Goal: Task Accomplishment & Management: Manage account settings

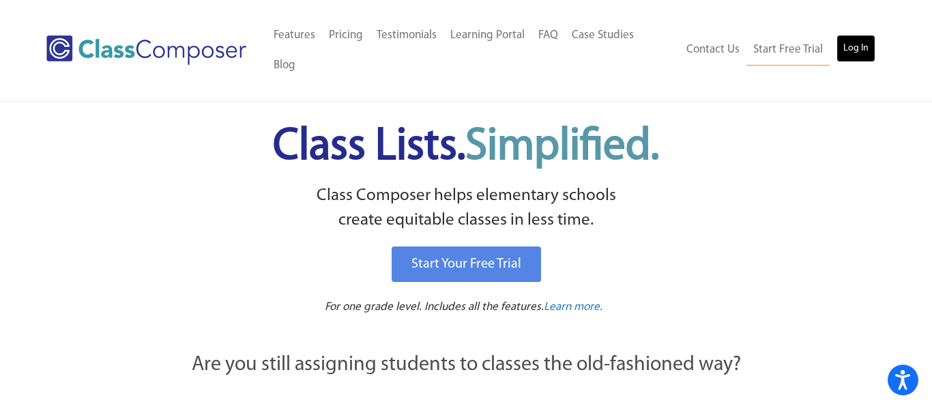
click at [857, 35] on link "Log In" at bounding box center [856, 48] width 39 height 27
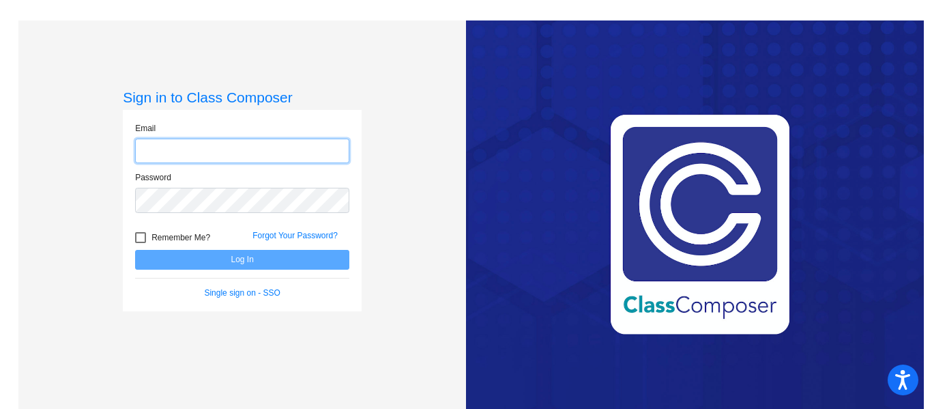
type input "[EMAIL_ADDRESS][DOMAIN_NAME]"
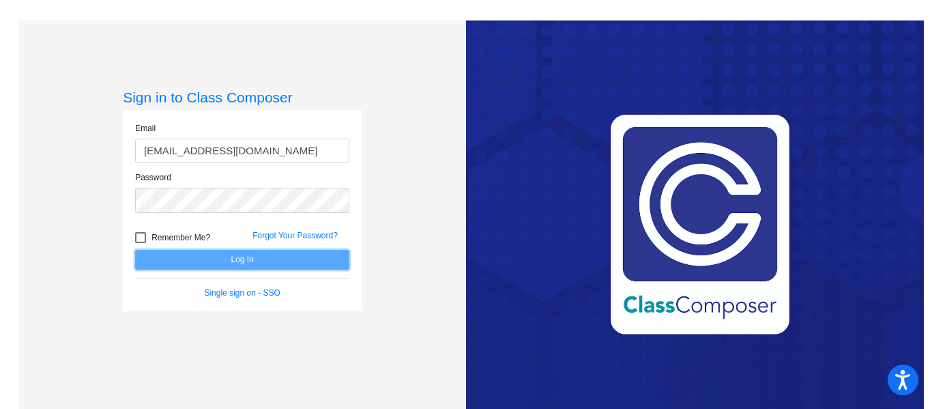
click at [226, 258] on button "Log In" at bounding box center [242, 260] width 214 height 20
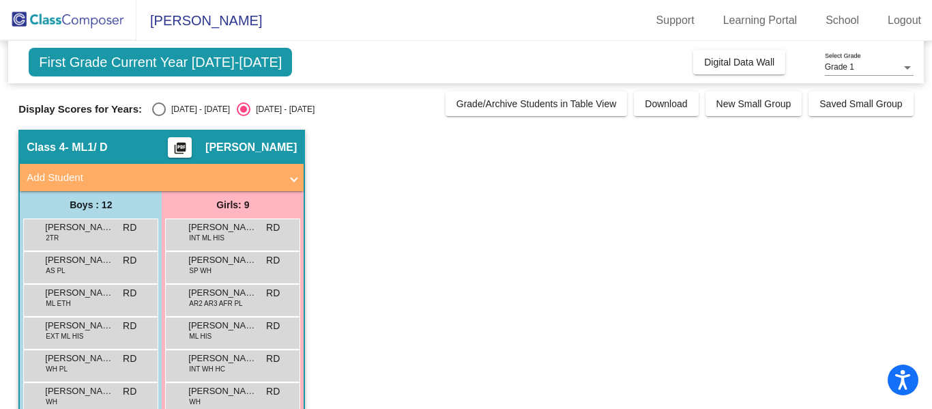
click at [152, 111] on div "Select an option" at bounding box center [159, 109] width 14 height 14
click at [158, 116] on input "[DATE] - [DATE]" at bounding box center [158, 116] width 1 height 1
radio input "true"
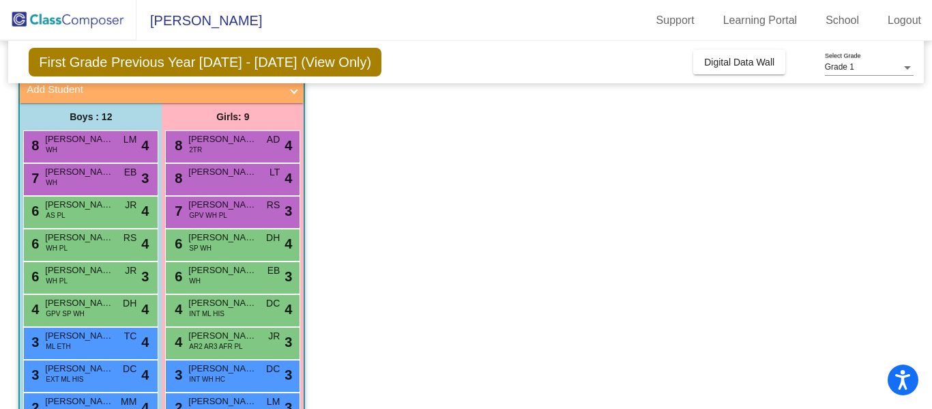
scroll to position [90, 0]
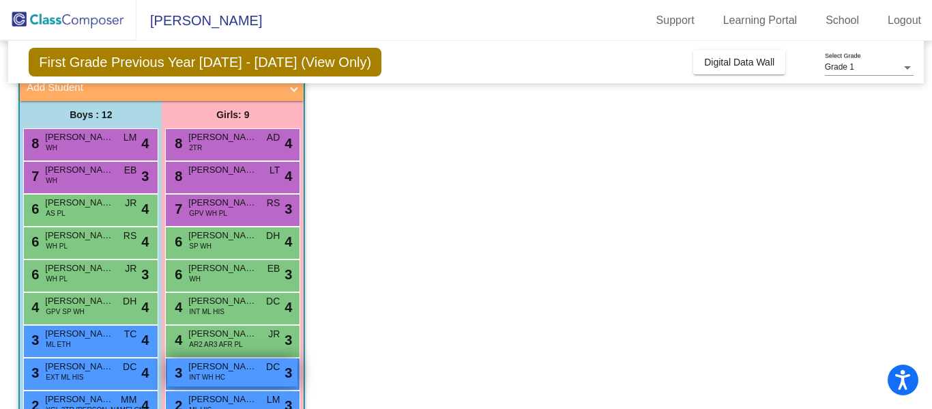
click at [221, 378] on span "INT WH HC" at bounding box center [207, 377] width 36 height 10
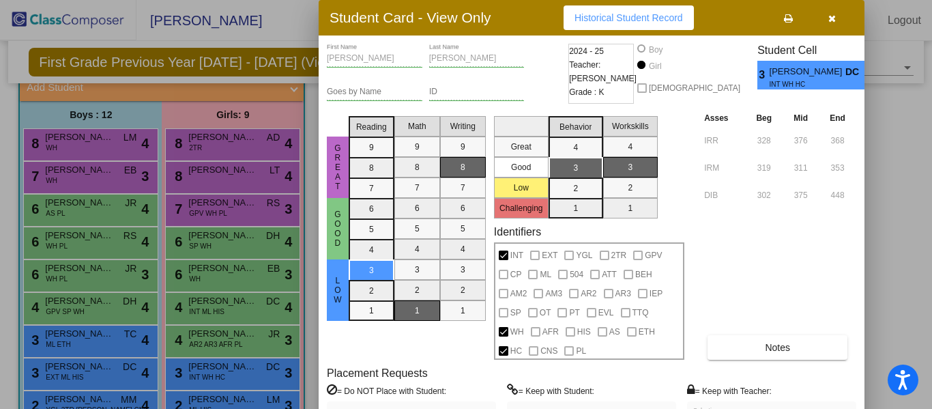
click at [719, 391] on label "= Keep with Teacher:" at bounding box center [729, 391] width 85 height 14
click at [830, 15] on icon "button" at bounding box center [833, 19] width 8 height 10
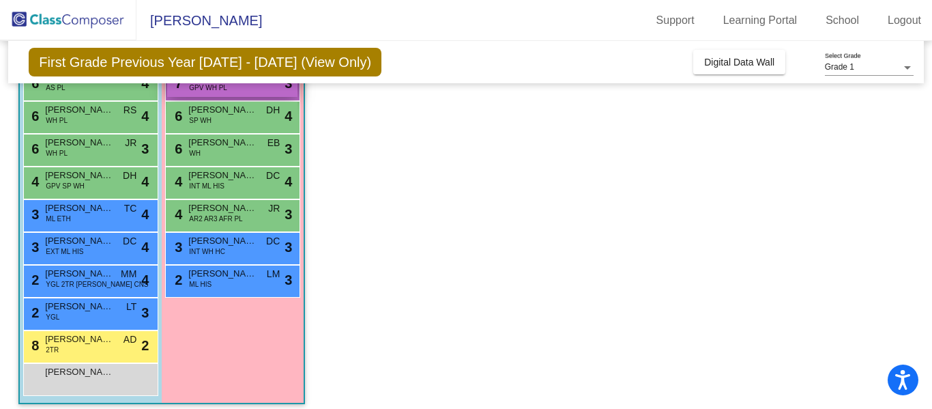
scroll to position [215, 0]
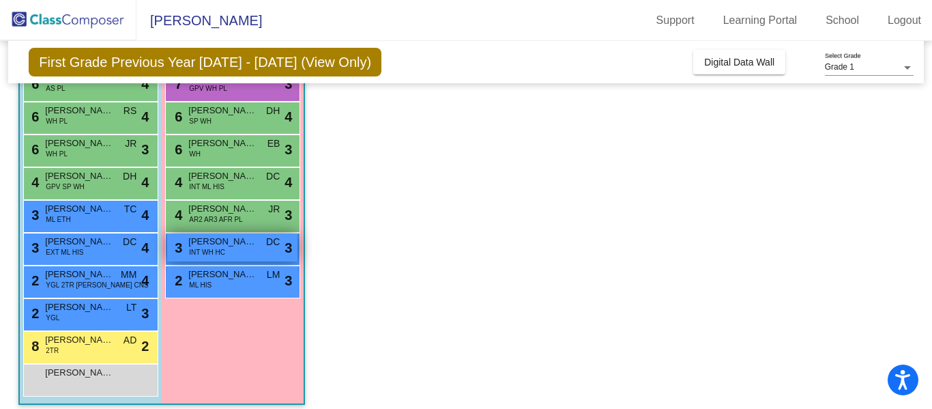
click at [244, 249] on div "3 [PERSON_NAME] INT WH HC DC lock do_not_disturb_alt 3" at bounding box center [232, 247] width 130 height 28
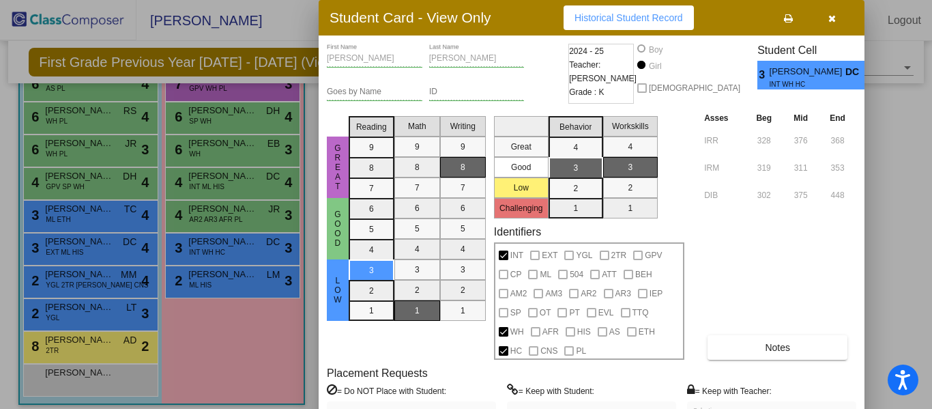
click at [854, 180] on td "448" at bounding box center [838, 193] width 38 height 27
click at [838, 289] on div "Asses Beg Mid End IRR 328 376 368 IRM 319 311 353 DIB 302 375 448 Notes" at bounding box center [779, 235] width 156 height 249
drag, startPoint x: 930, startPoint y: 190, endPoint x: 932, endPoint y: 296, distance: 105.1
click at [932, 296] on div at bounding box center [466, 204] width 932 height 409
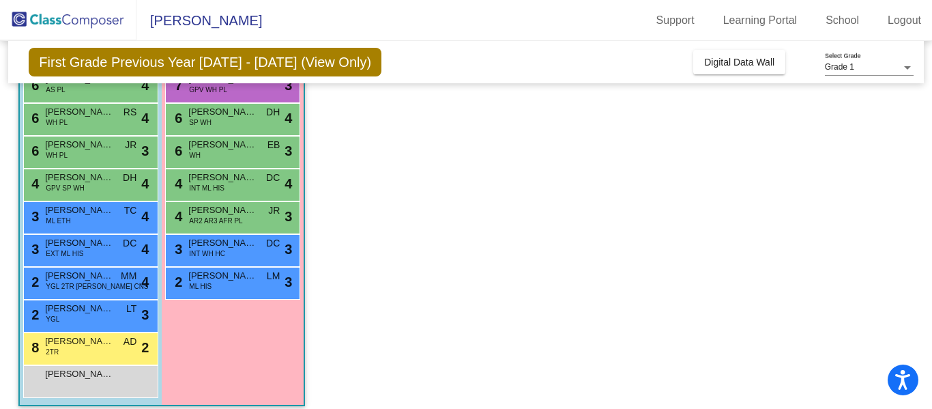
scroll to position [0, 0]
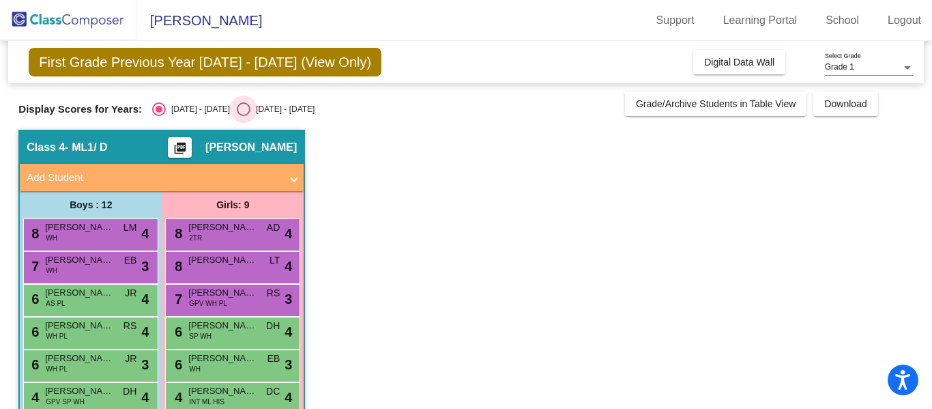
click at [237, 104] on div "Select an option" at bounding box center [244, 109] width 14 height 14
click at [243, 116] on input "[DATE] - [DATE]" at bounding box center [243, 116] width 1 height 1
radio input "true"
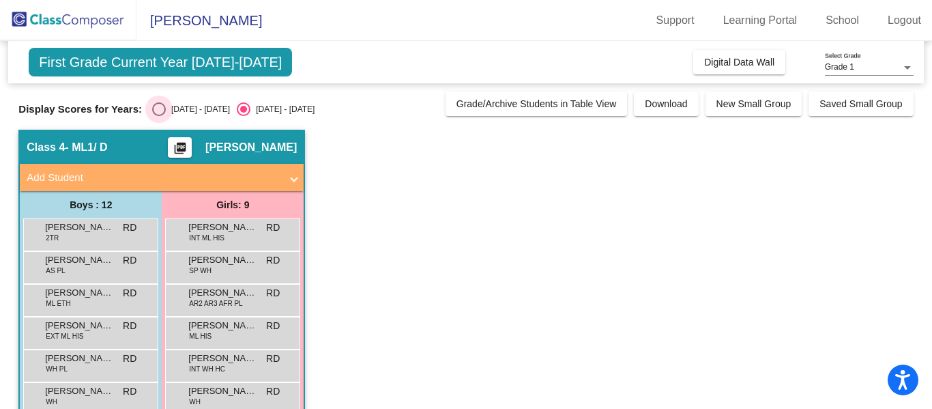
click at [152, 111] on div "Select an option" at bounding box center [159, 109] width 14 height 14
click at [158, 116] on input "[DATE] - [DATE]" at bounding box center [158, 116] width 1 height 1
radio input "true"
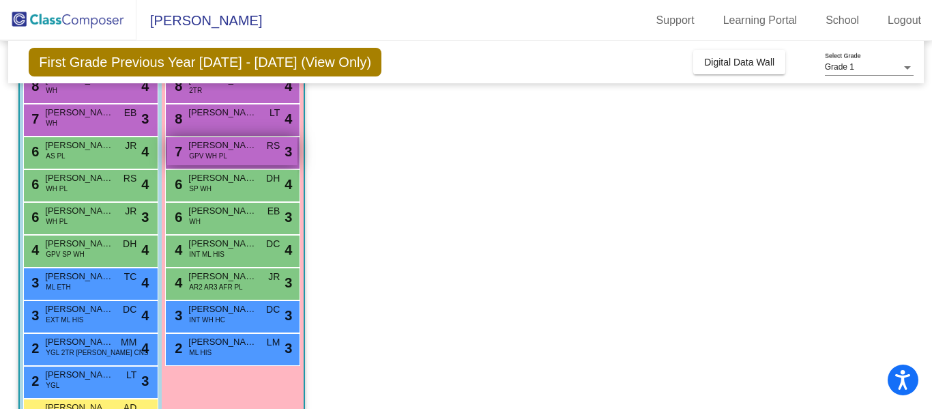
scroll to position [147, 0]
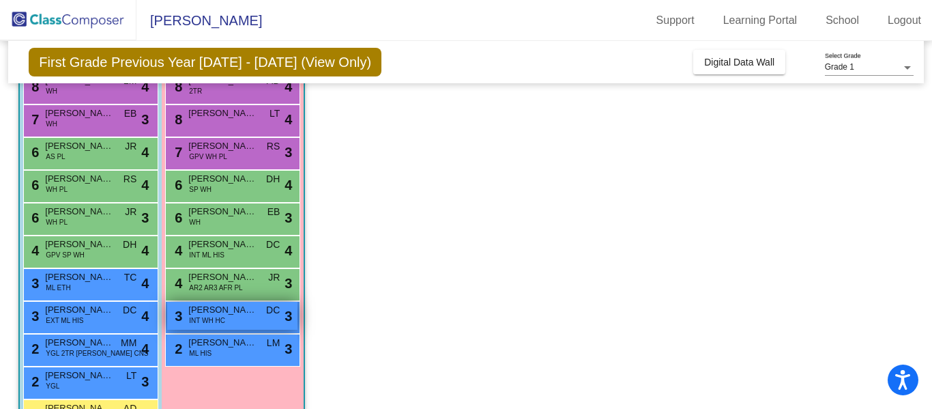
click at [203, 319] on span "INT WH HC" at bounding box center [207, 320] width 36 height 10
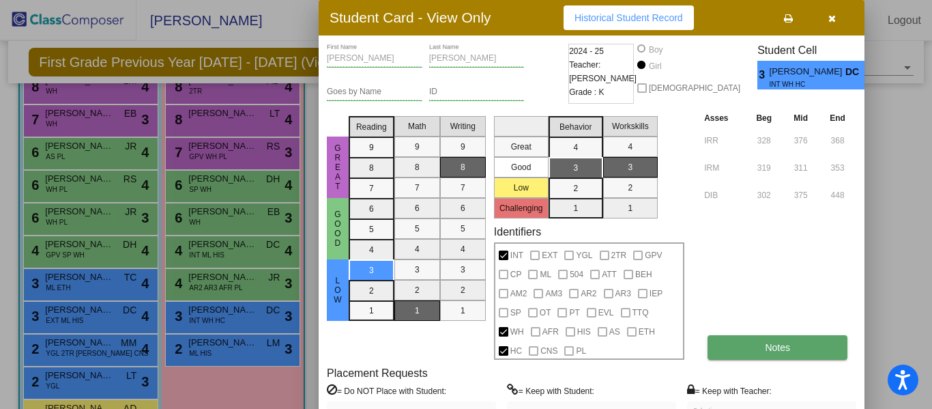
click at [771, 357] on button "Notes" at bounding box center [778, 347] width 140 height 25
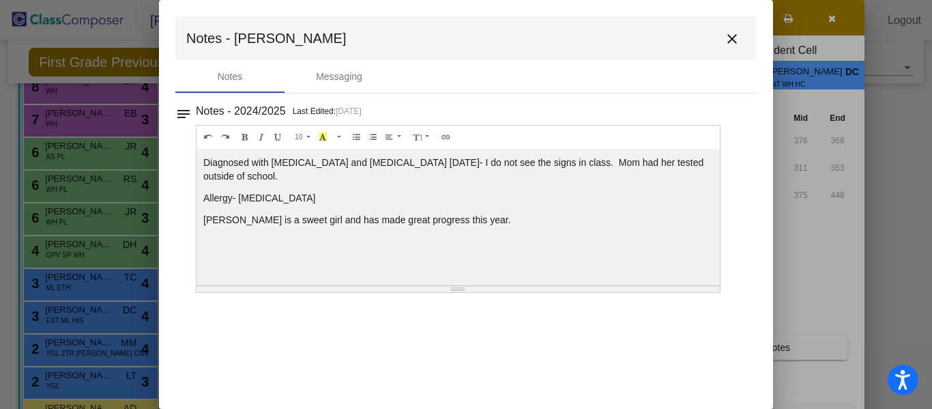
click at [734, 36] on mat-icon "close" at bounding box center [732, 39] width 16 height 16
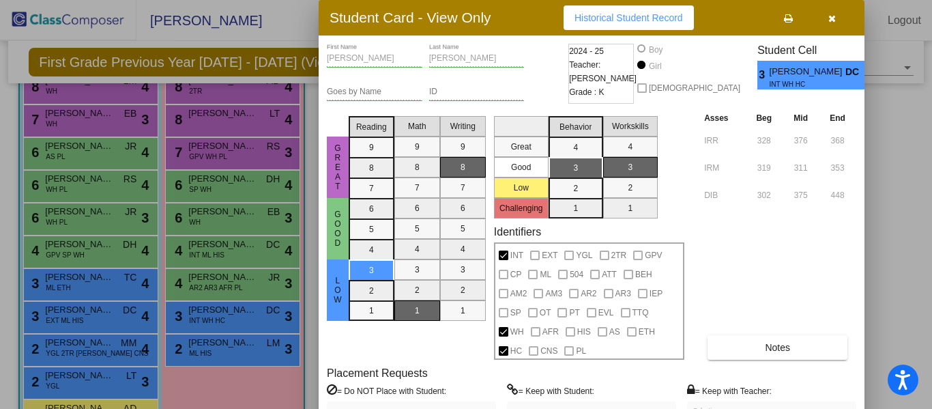
click at [858, 145] on div "[PERSON_NAME] First Name [PERSON_NAME] Last Name Goes by Name ID 2024 - 25 Teac…" at bounding box center [592, 255] width 546 height 440
click at [832, 23] on icon "button" at bounding box center [833, 19] width 8 height 10
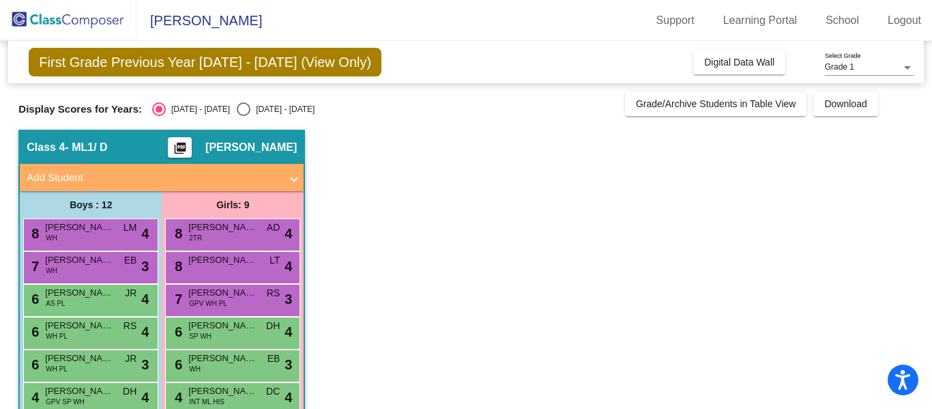
scroll to position [225, 0]
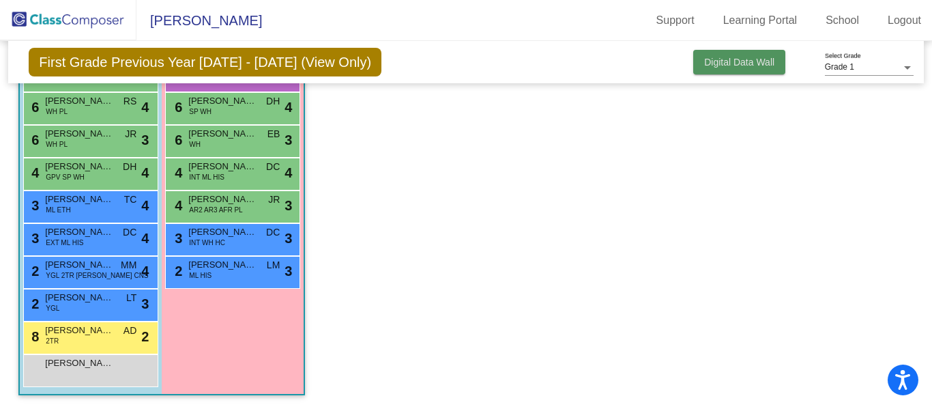
click at [741, 68] on button "Digital Data Wall" at bounding box center [739, 62] width 92 height 25
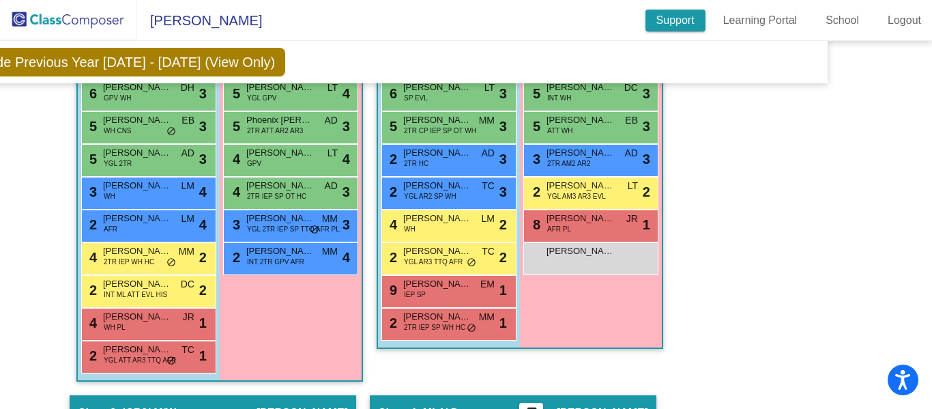
scroll to position [661, 96]
